Goal: Obtain resource: Obtain resource

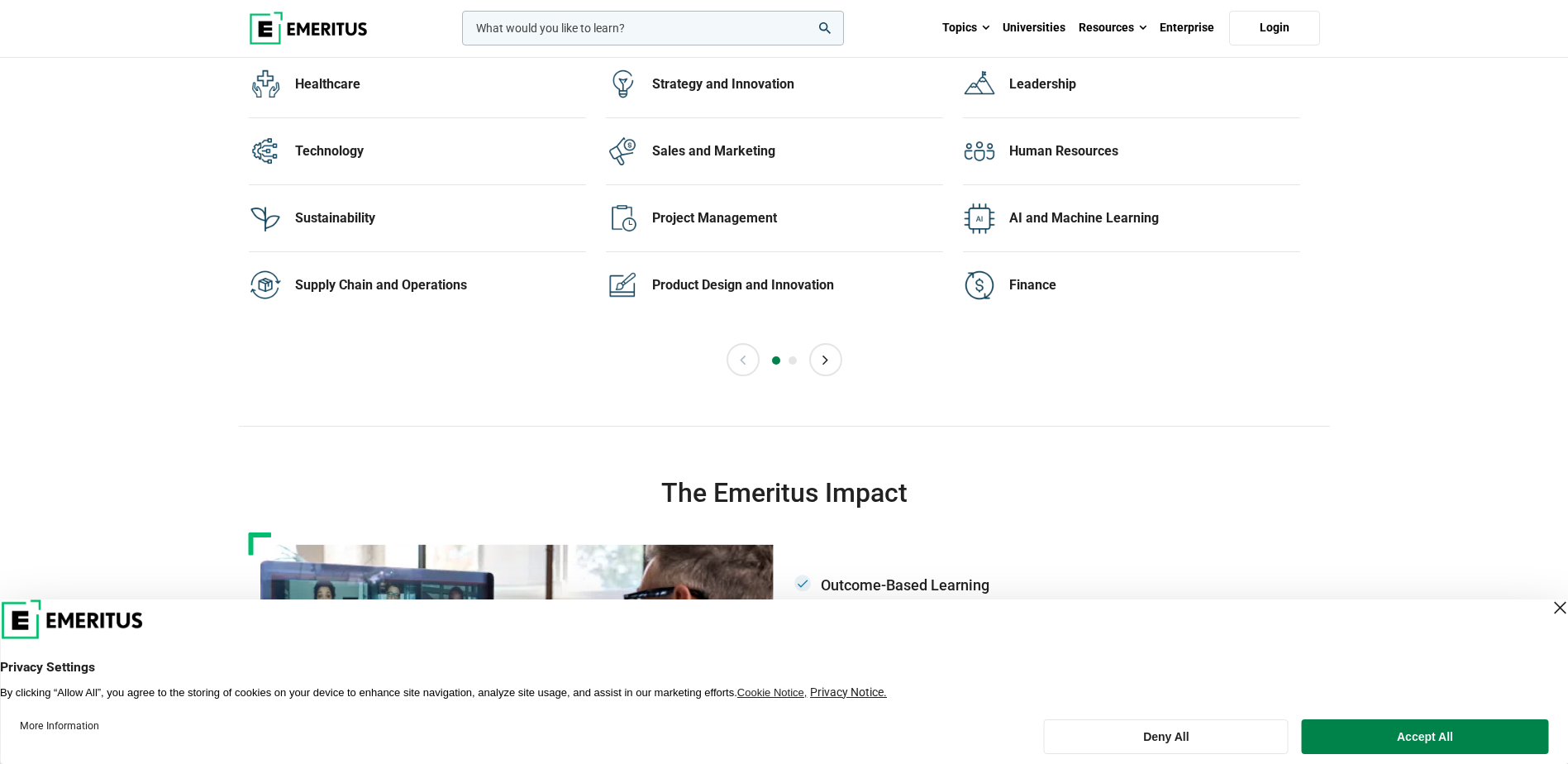
scroll to position [3555, 0]
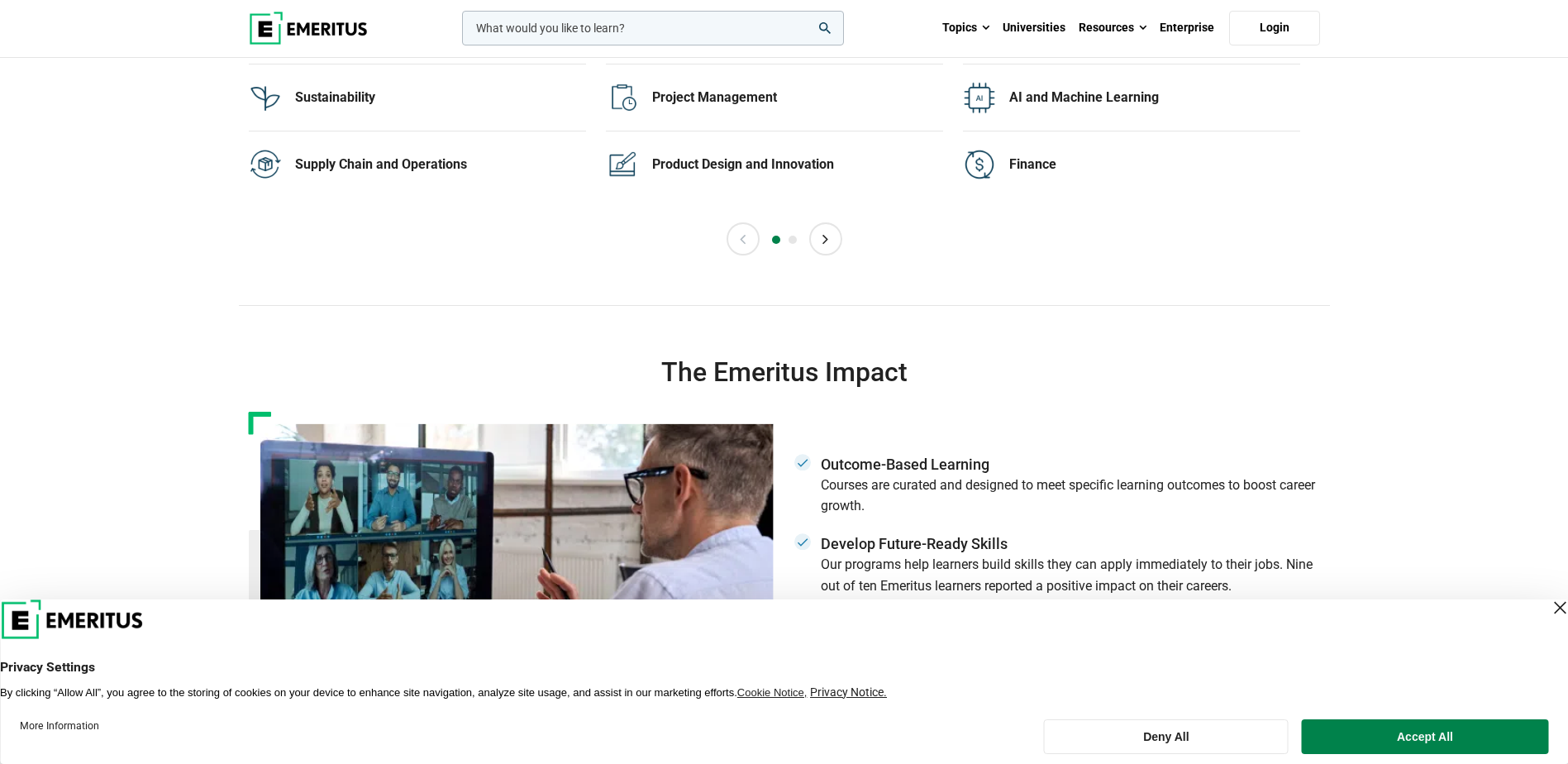
drag, startPoint x: 1078, startPoint y: 734, endPoint x: 1091, endPoint y: 697, distance: 39.2
click at [1079, 734] on button "Deny All" at bounding box center [1166, 736] width 245 height 35
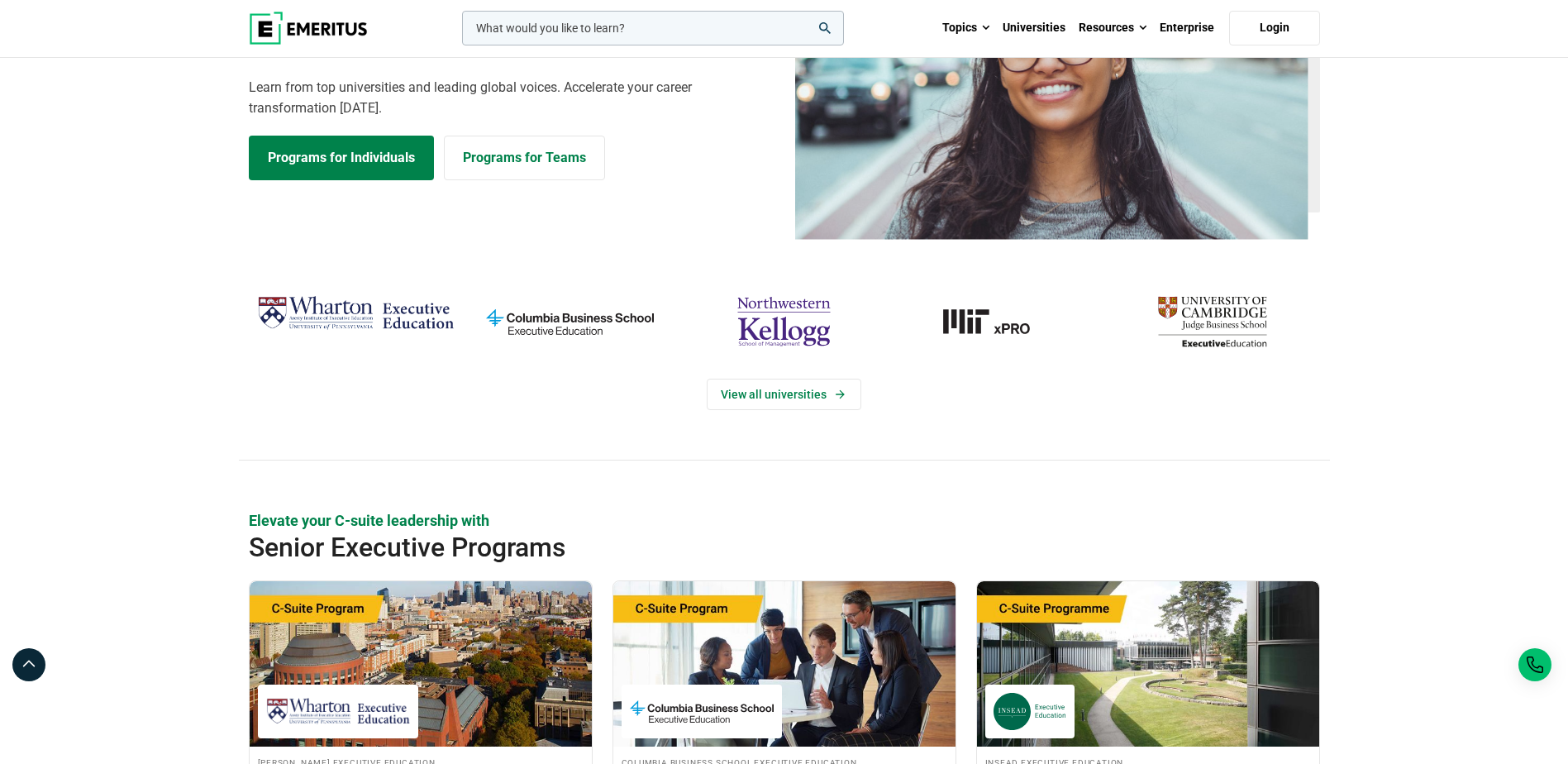
scroll to position [0, 0]
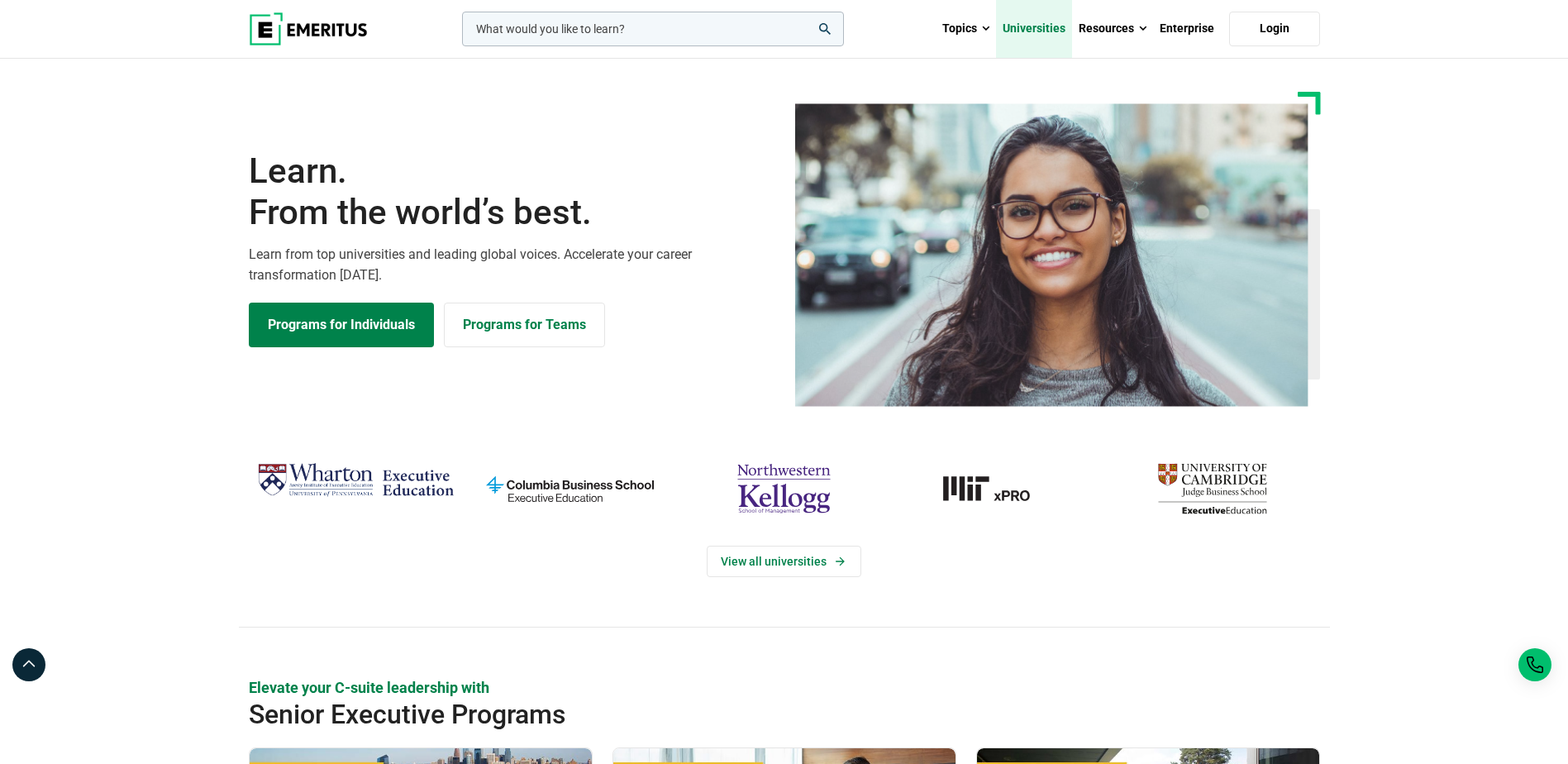
click at [1046, 25] on link "Universities" at bounding box center [1033, 29] width 76 height 58
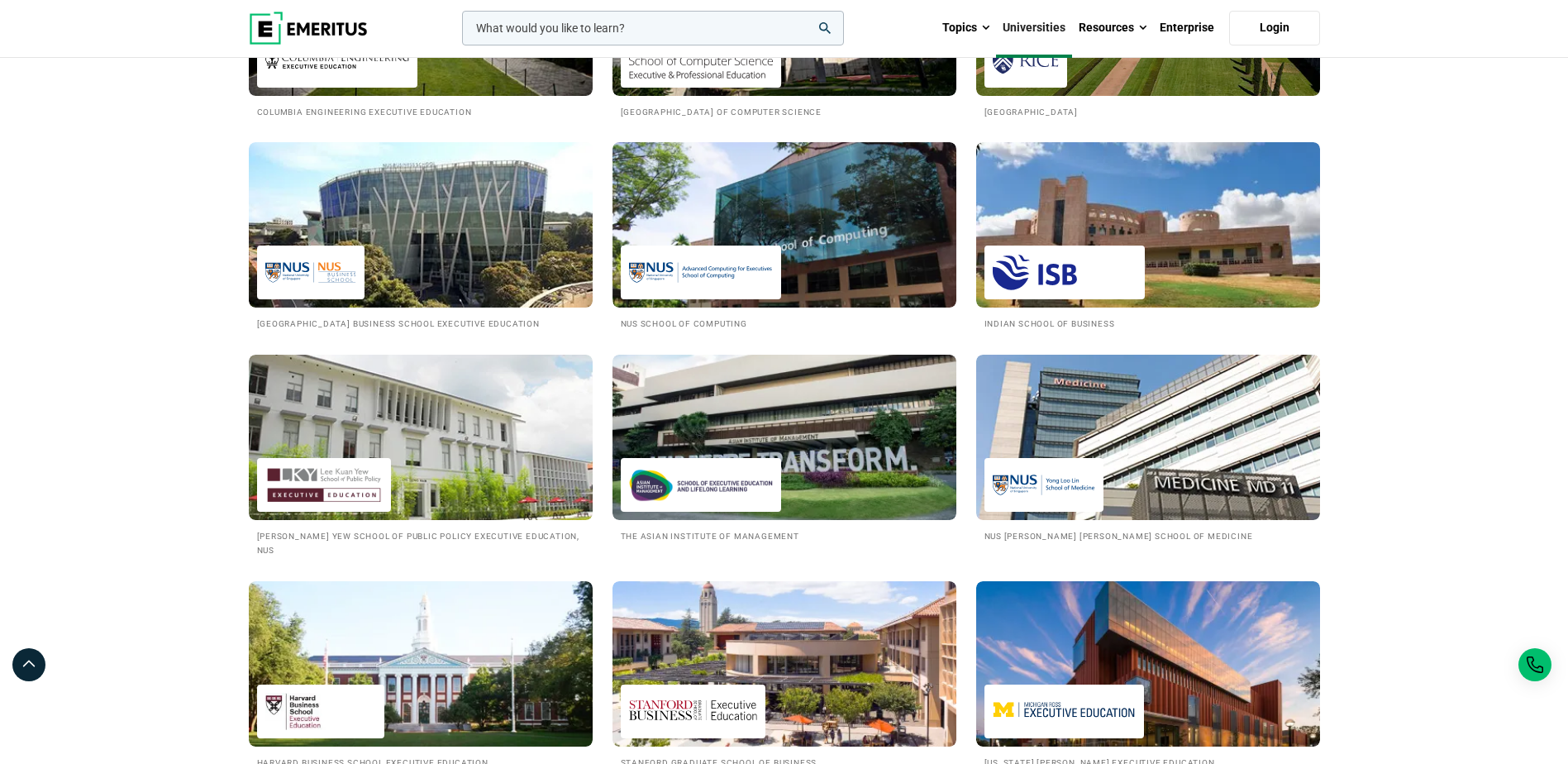
scroll to position [1653, 0]
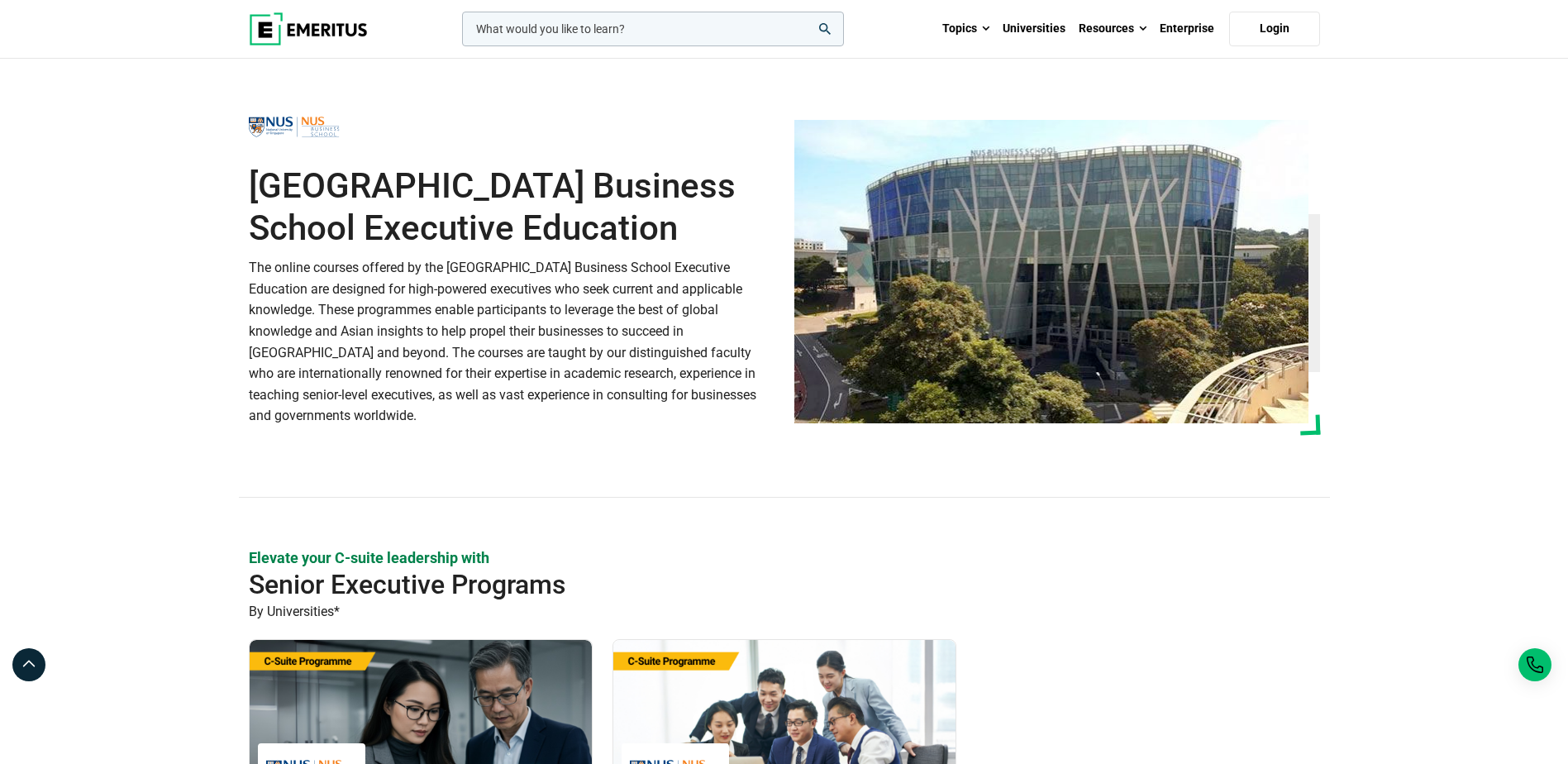
drag, startPoint x: 429, startPoint y: 308, endPoint x: 409, endPoint y: 475, distance: 168.2
click at [409, 448] on div "National University of Singapore Business School Executive Education The online…" at bounding box center [512, 278] width 546 height 339
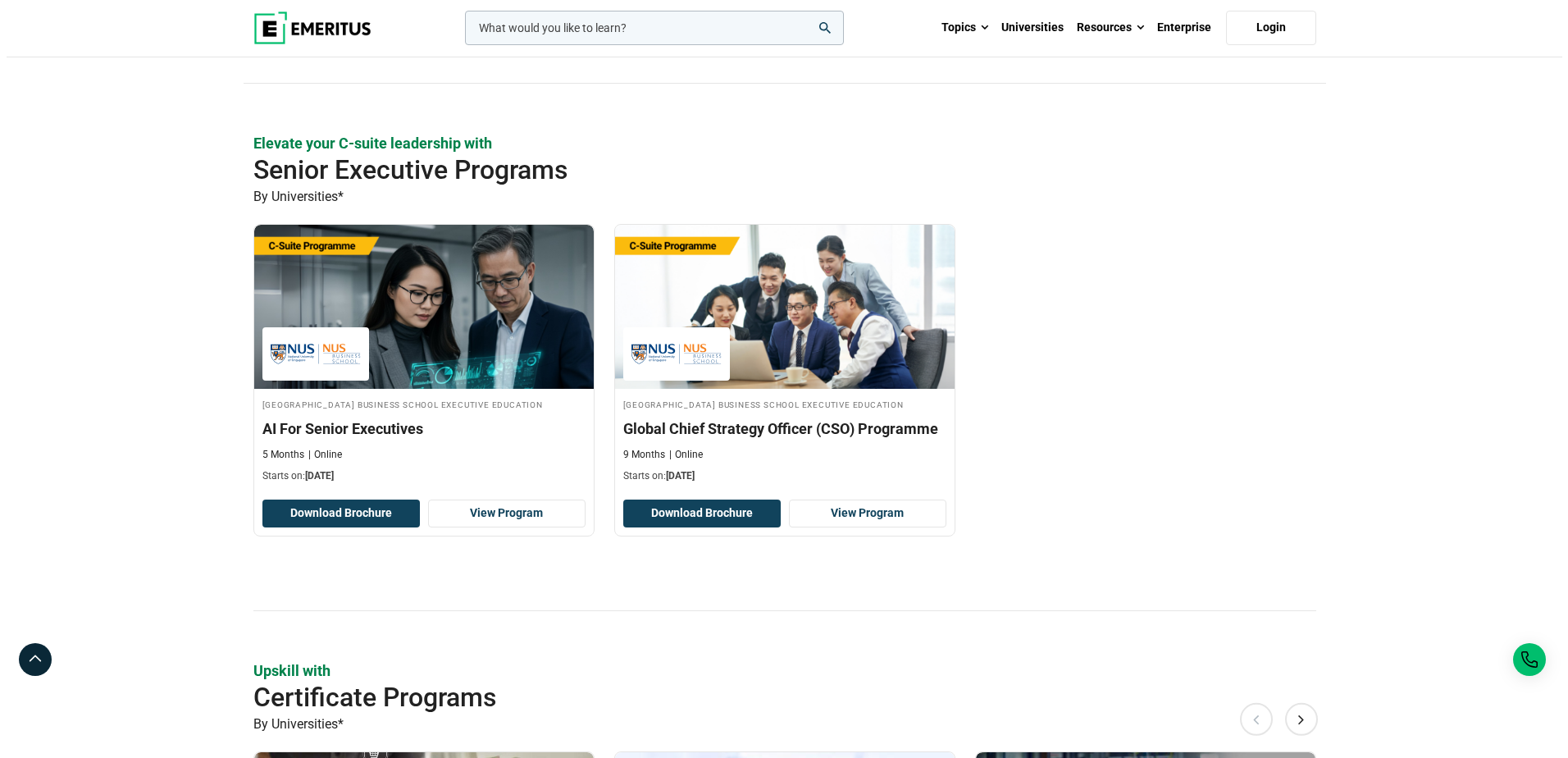
scroll to position [492, 0]
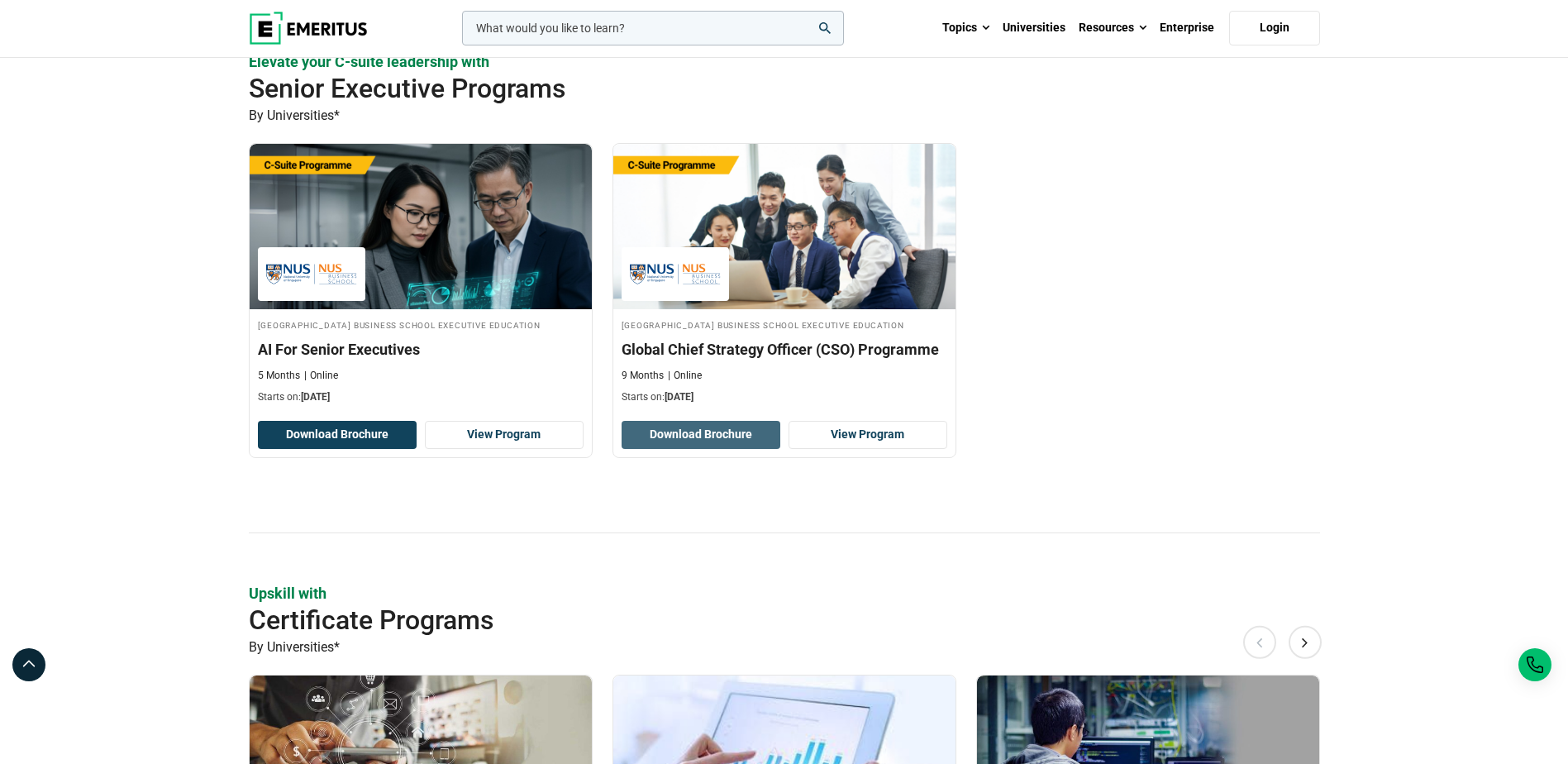
drag, startPoint x: 725, startPoint y: 497, endPoint x: 635, endPoint y: 498, distance: 90.0
click at [635, 448] on button "Download Brochure" at bounding box center [701, 435] width 159 height 28
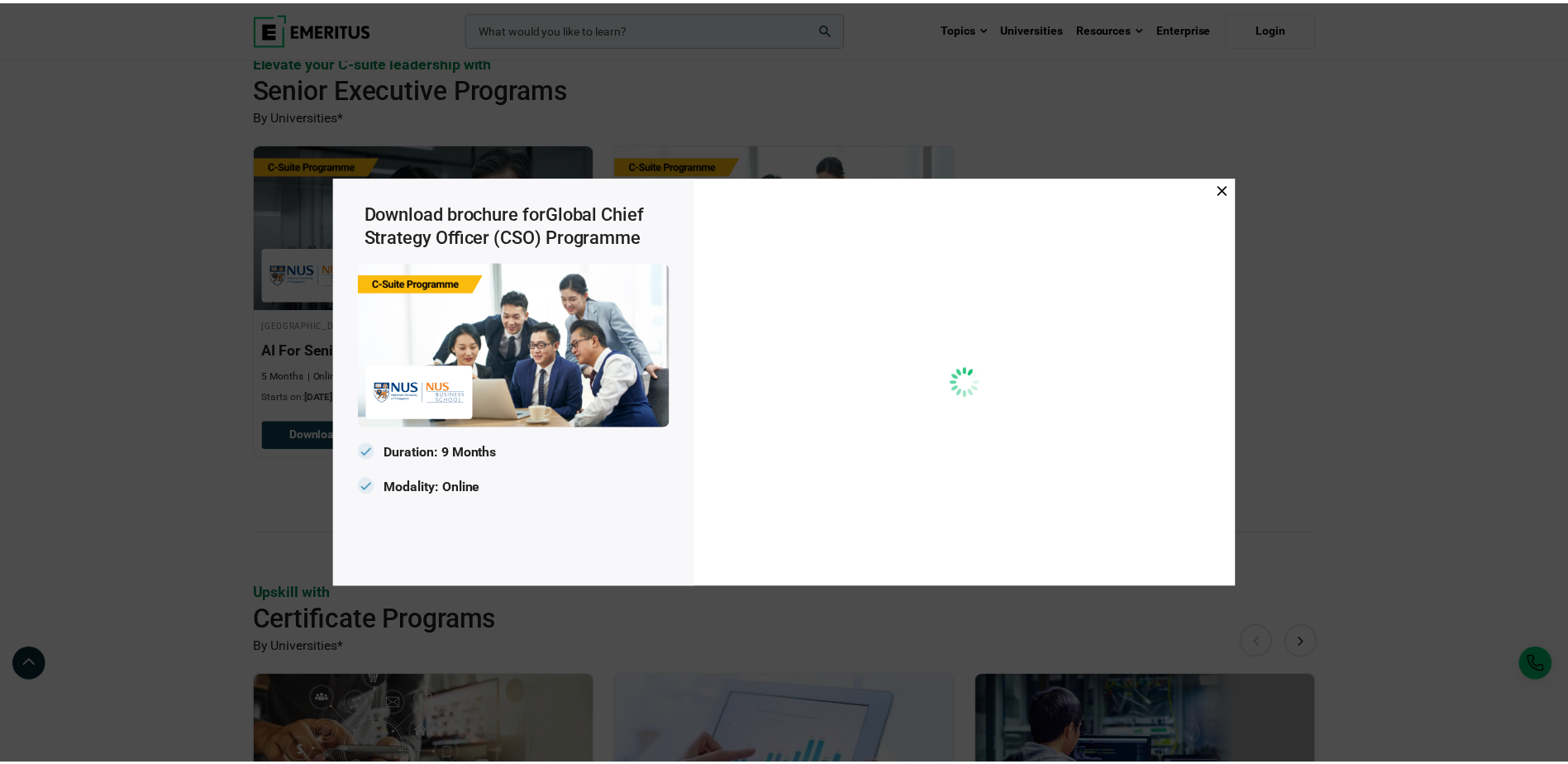
scroll to position [0, 0]
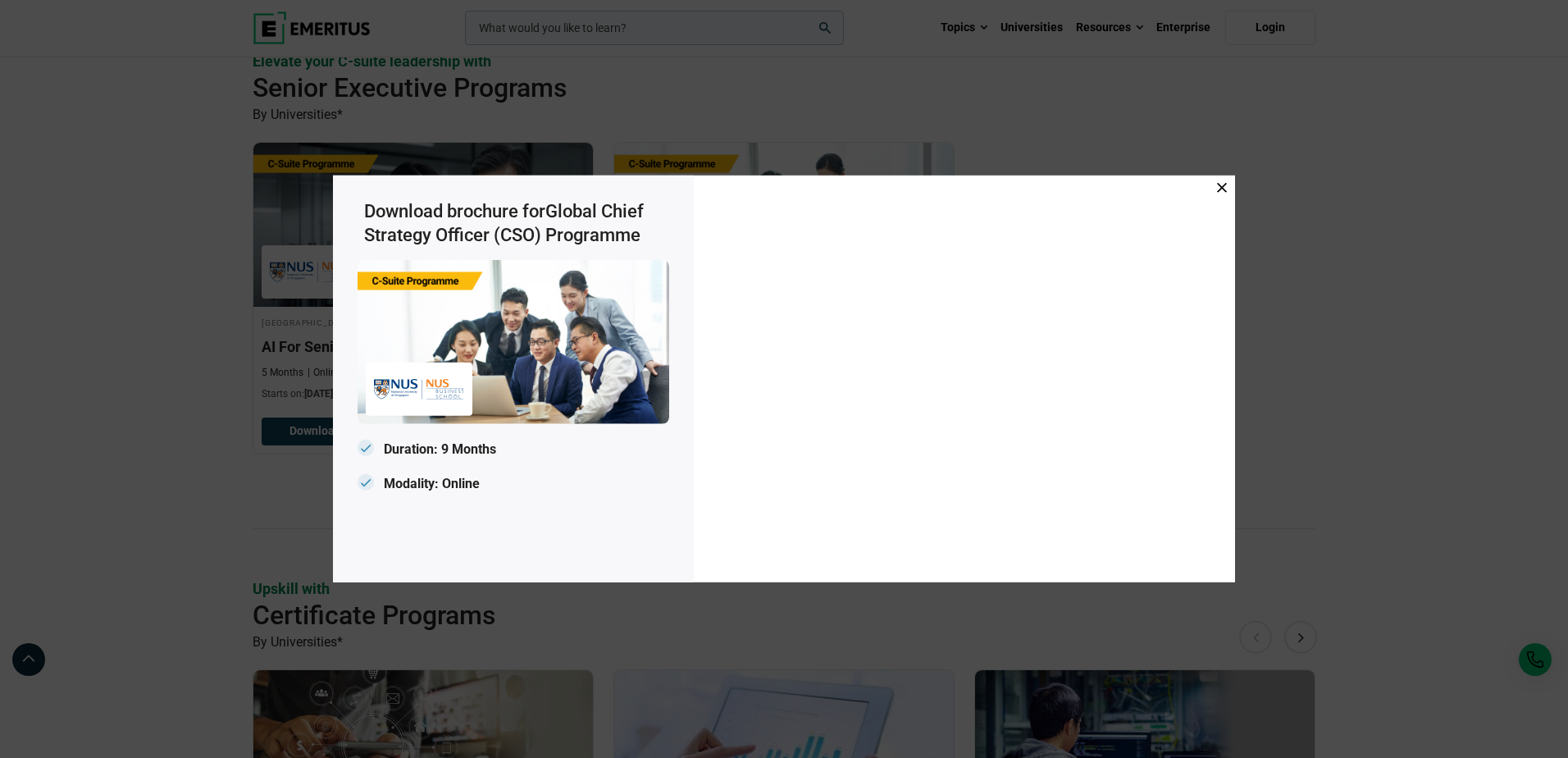
click at [1222, 186] on icon at bounding box center [1221, 187] width 9 height 9
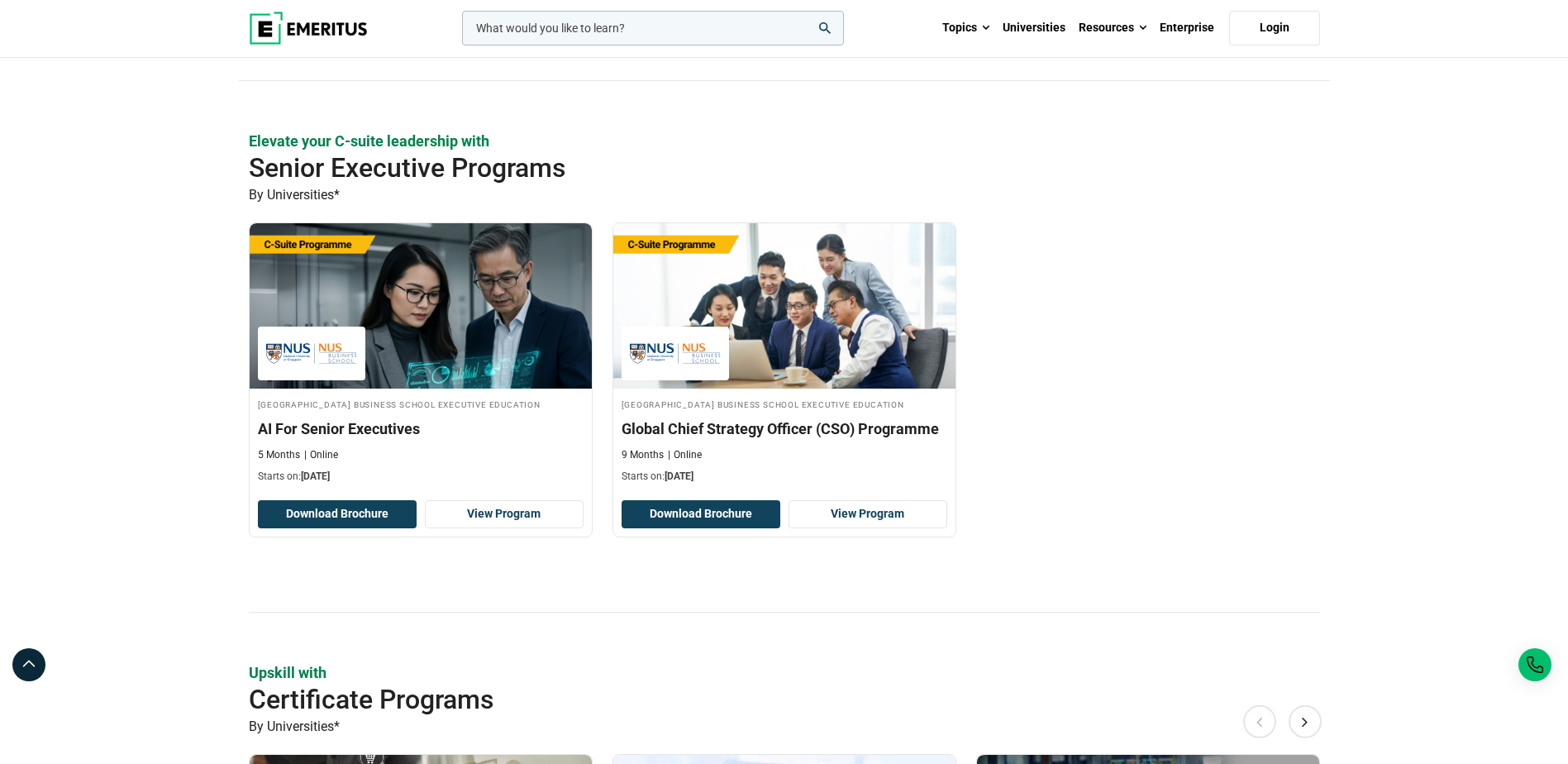
scroll to position [414, 0]
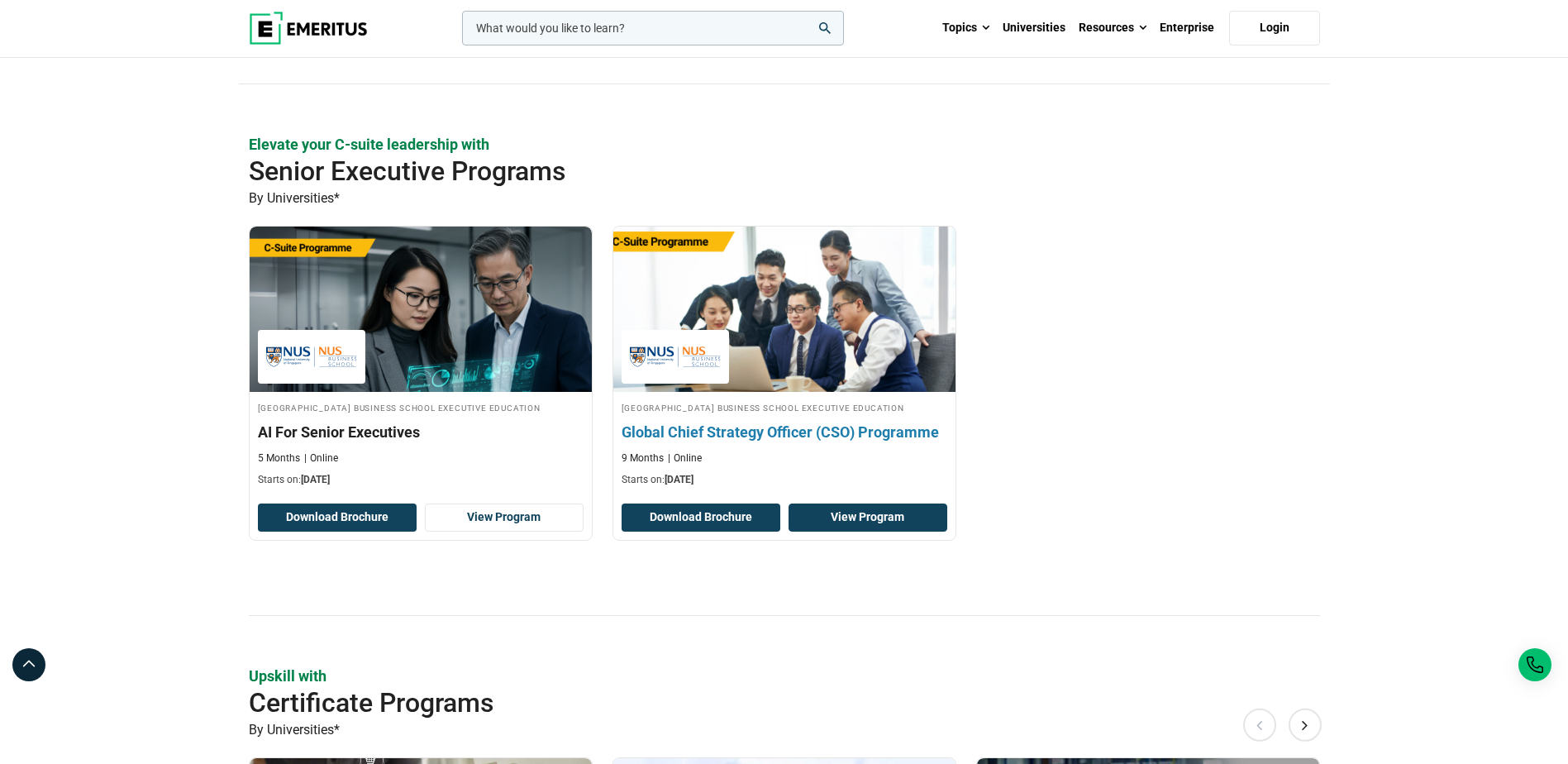
click at [830, 532] on link "View Program" at bounding box center [867, 517] width 159 height 28
